Goal: Task Accomplishment & Management: Use online tool/utility

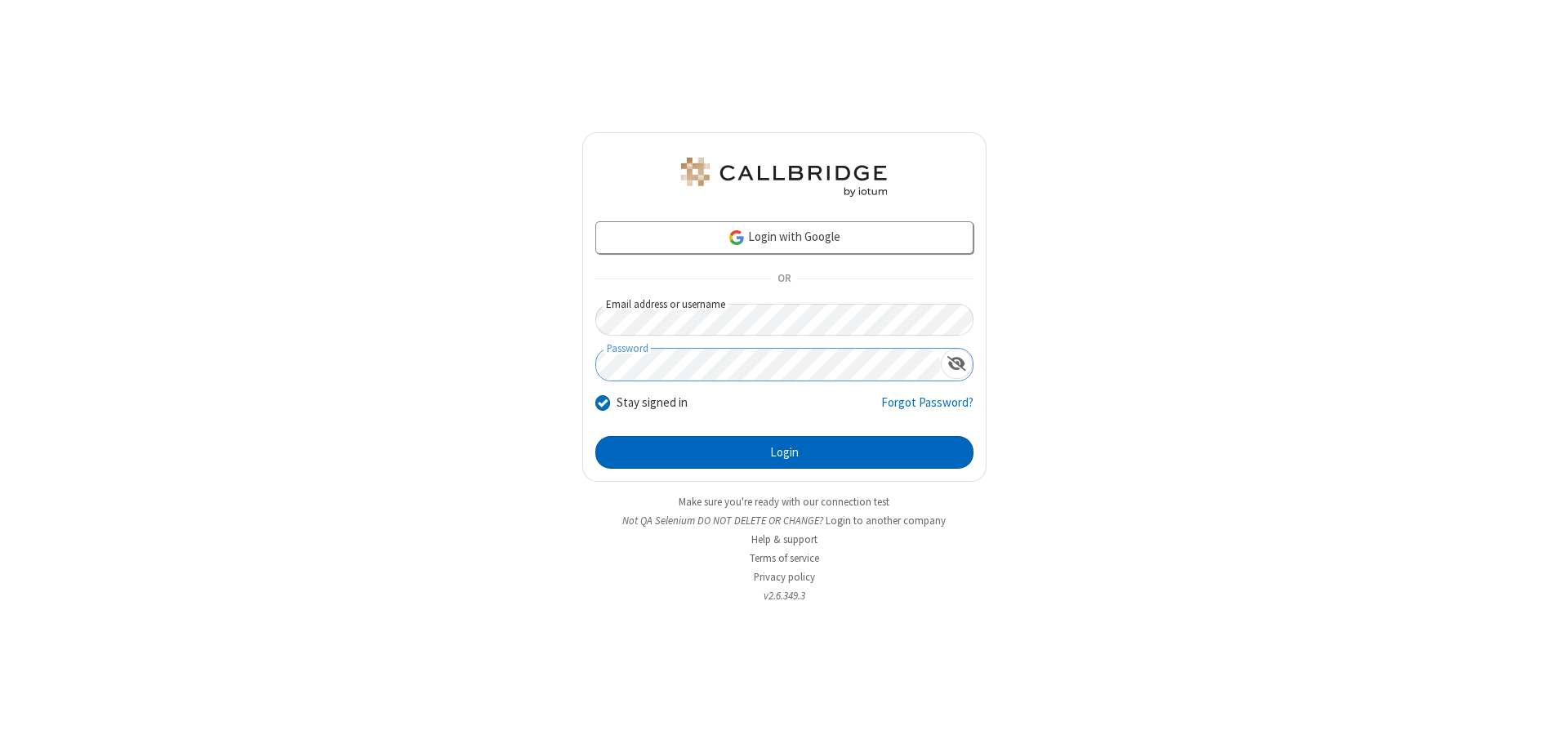
click at [784, 452] on button "Login" at bounding box center [784, 452] width 378 height 33
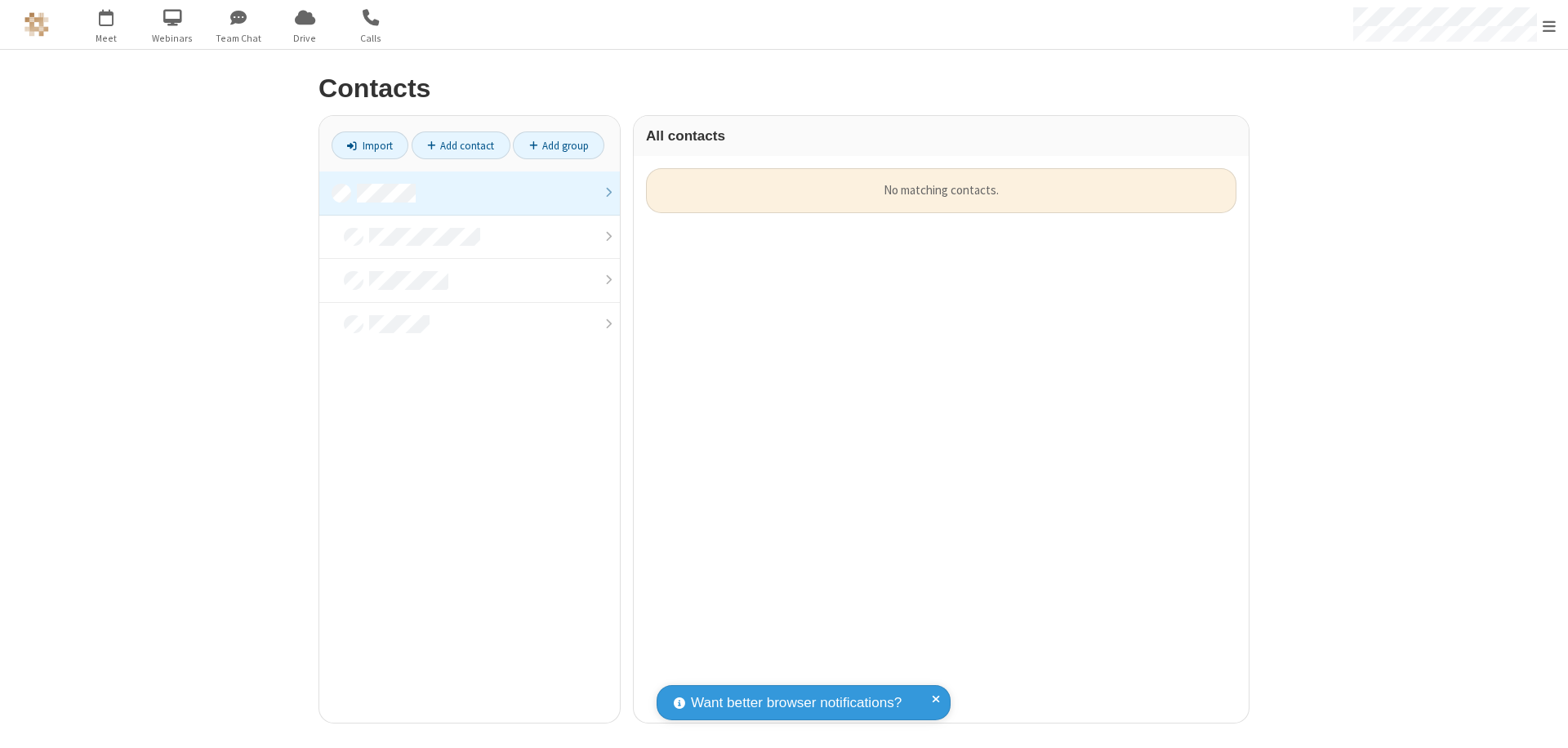
scroll to position [555, 603]
click at [469, 192] on link at bounding box center [469, 194] width 300 height 45
click at [370, 145] on link "Import" at bounding box center [370, 145] width 77 height 28
